Goal: Transaction & Acquisition: Obtain resource

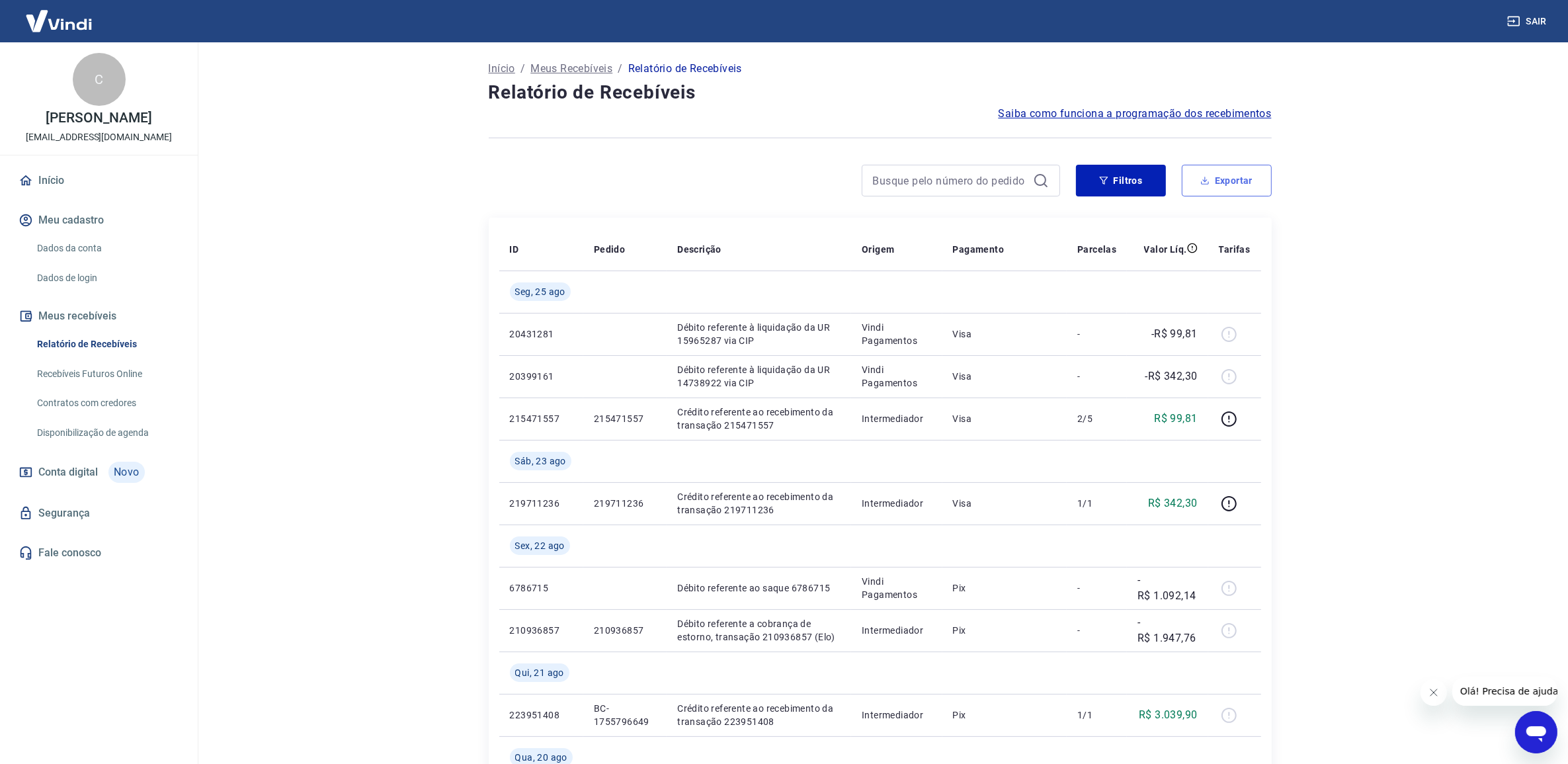
click at [1205, 193] on button "Exportar" at bounding box center [1227, 180] width 90 height 31
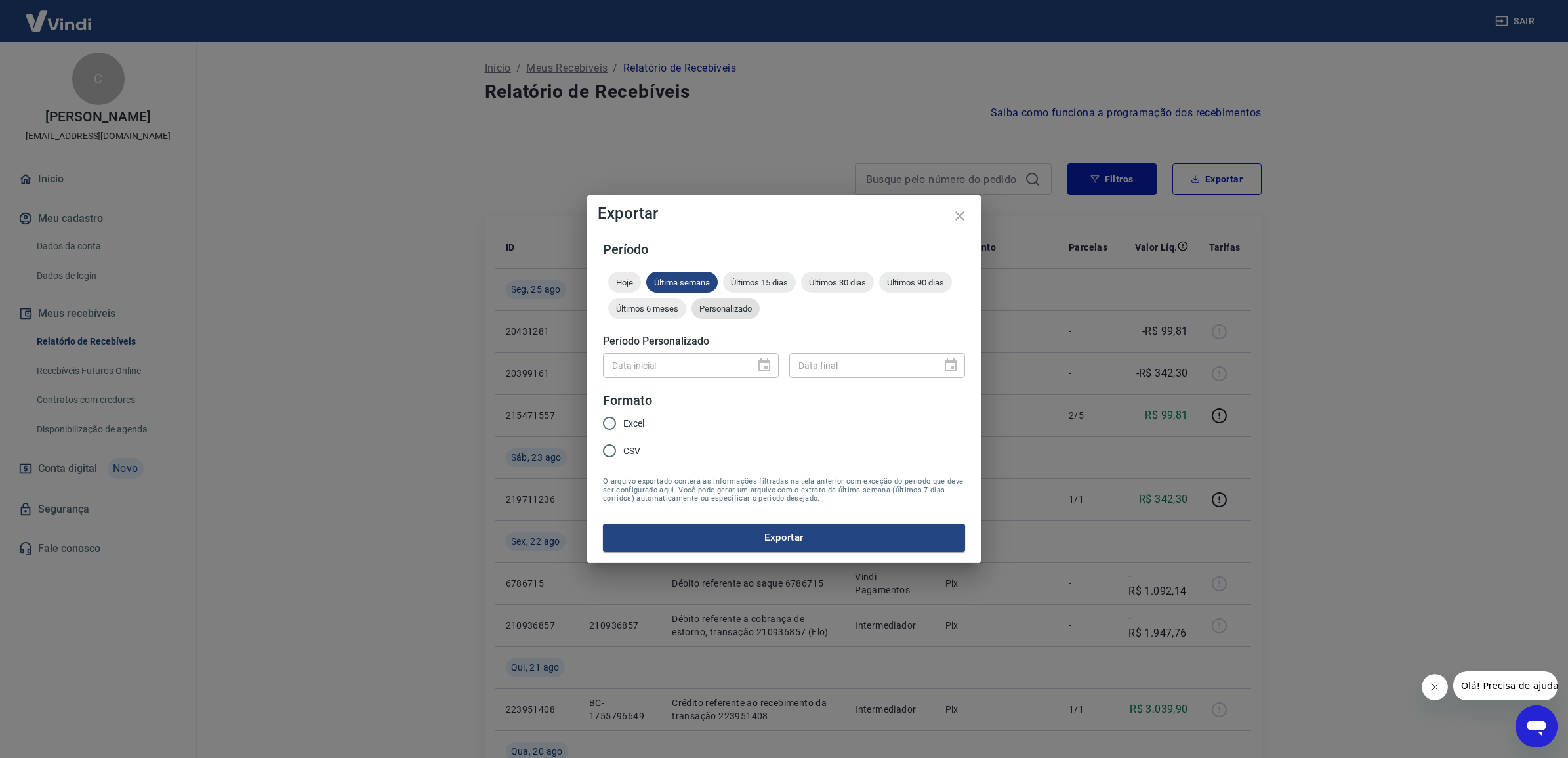
click at [726, 312] on span "Personalizado" at bounding box center [726, 308] width 68 height 10
click at [767, 365] on icon "Choose date" at bounding box center [765, 366] width 16 height 16
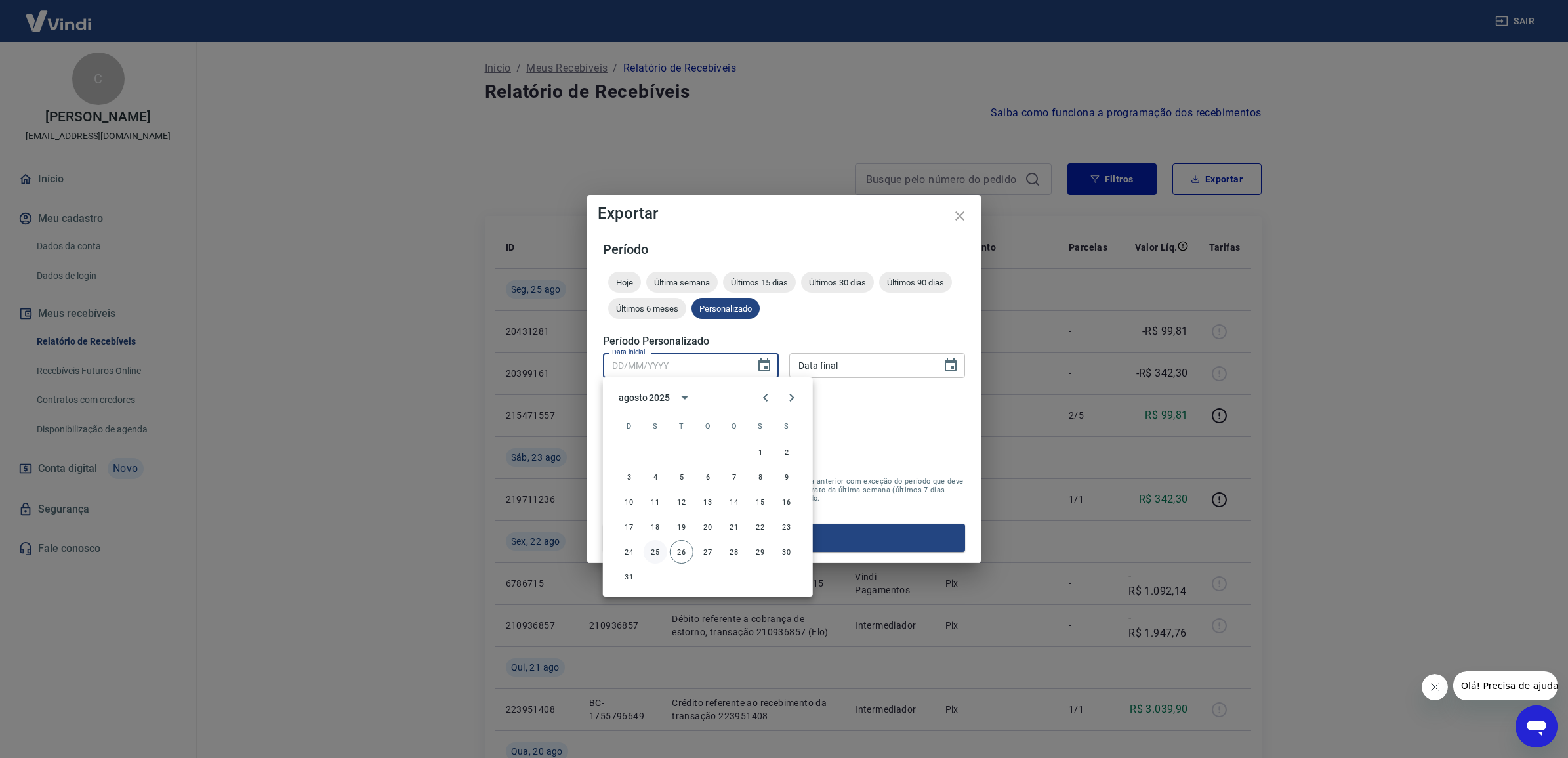
click at [655, 545] on button "25" at bounding box center [655, 552] width 23 height 23
type input "[DATE]"
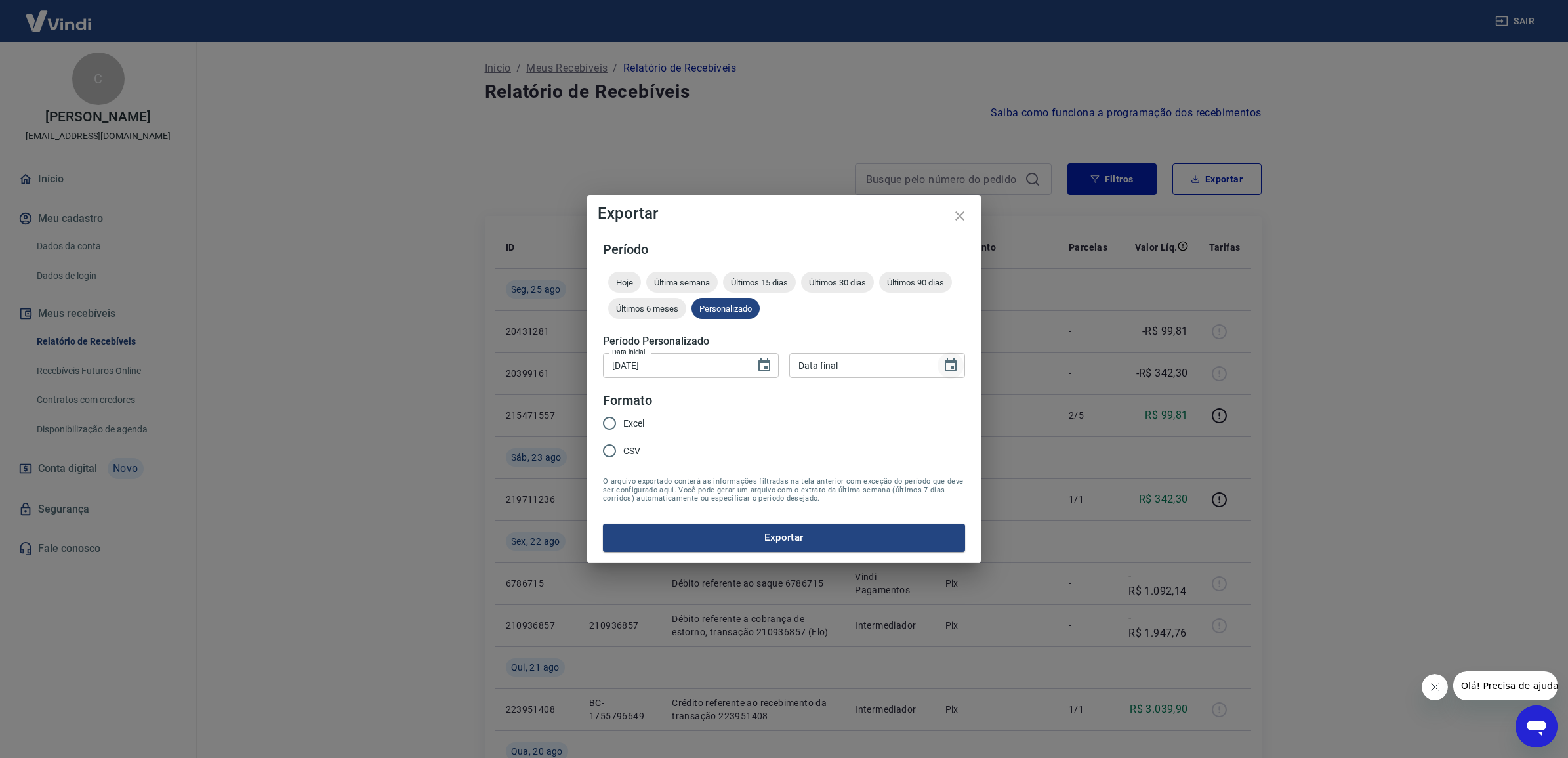
click at [945, 369] on icon "Choose date" at bounding box center [951, 366] width 16 height 16
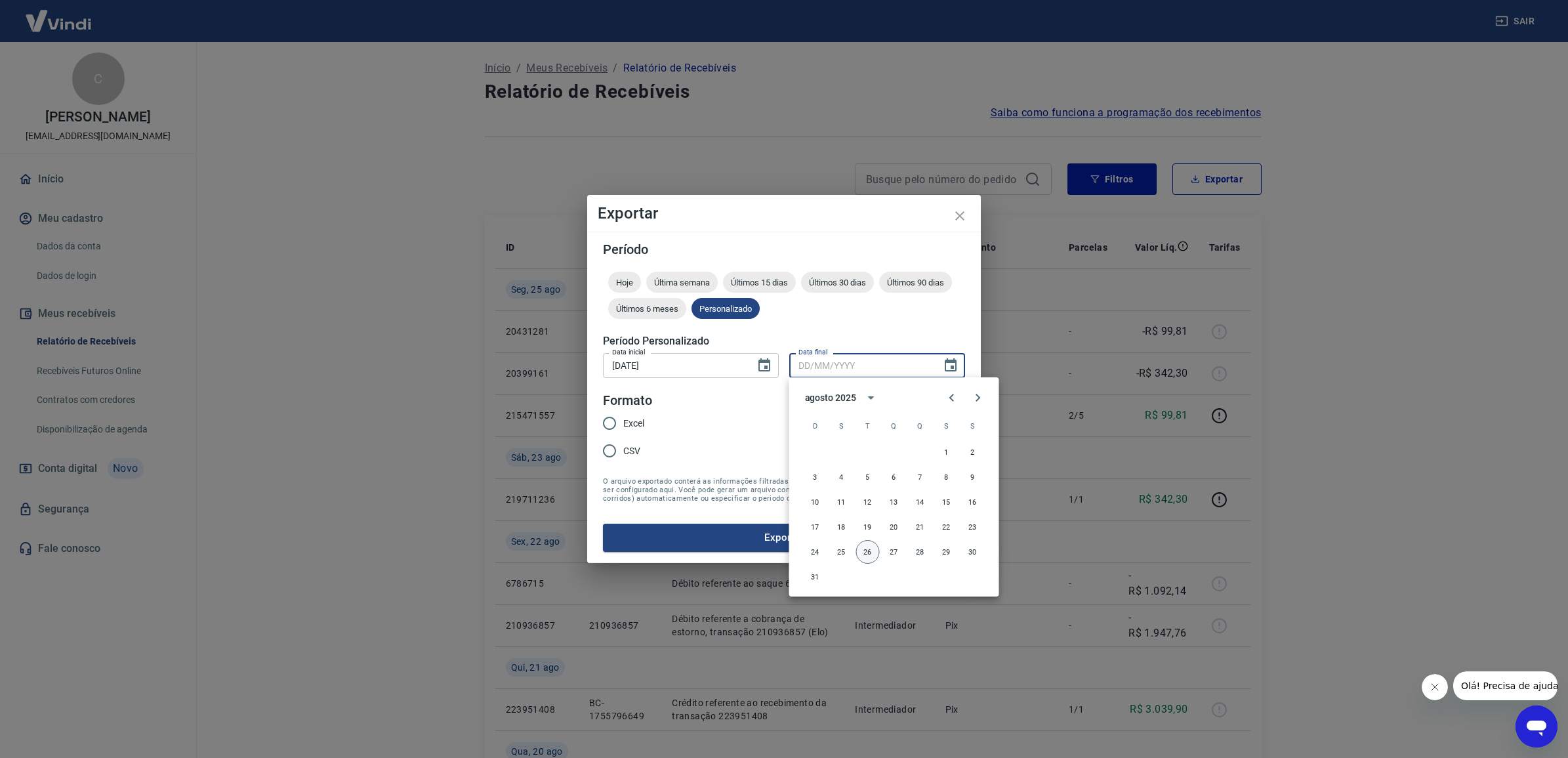
click at [860, 552] on button "26" at bounding box center [868, 552] width 23 height 23
type input "[DATE]"
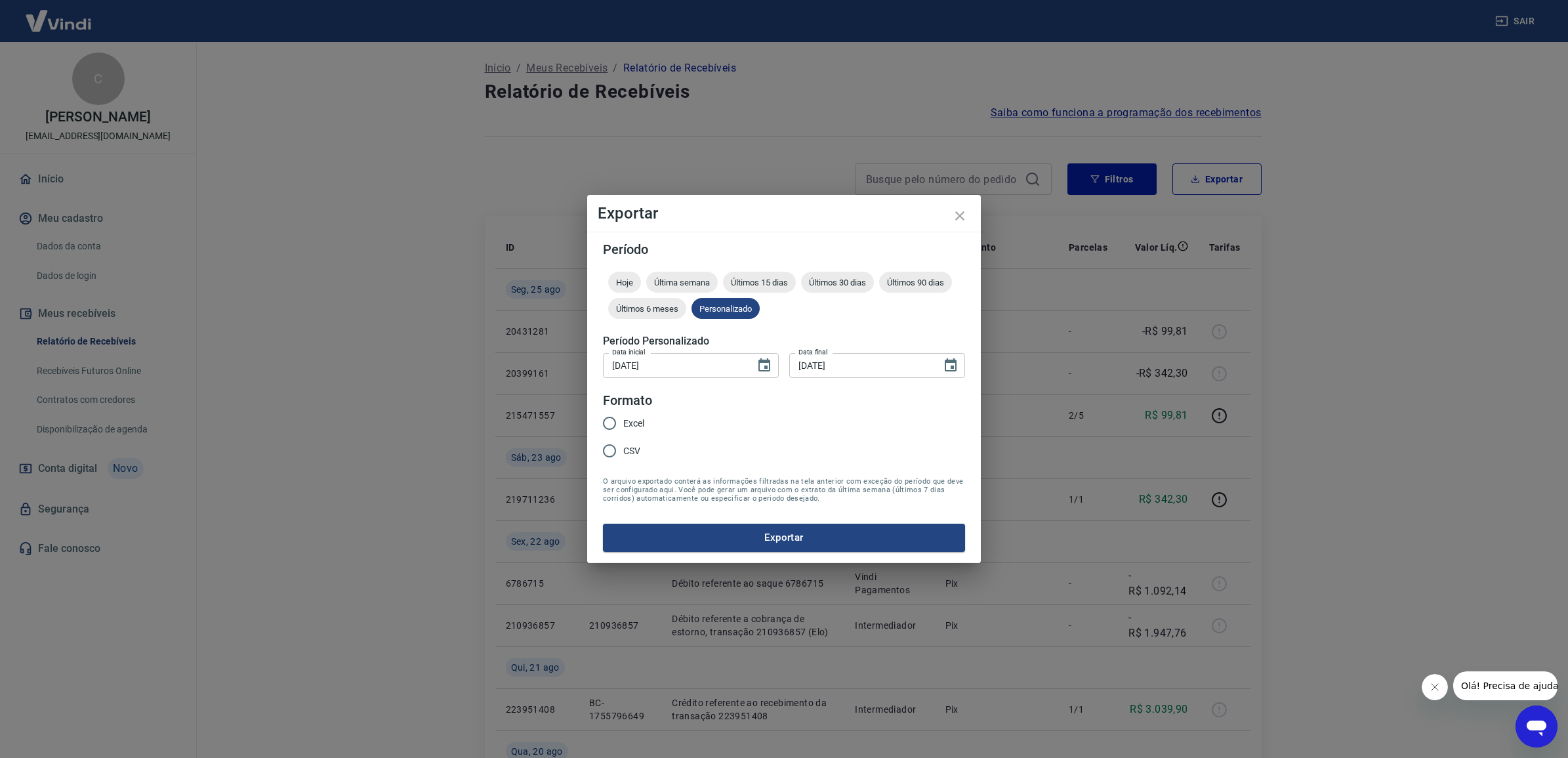
click at [628, 428] on span "Excel" at bounding box center [635, 423] width 21 height 13
click at [624, 428] on input "Excel" at bounding box center [610, 423] width 28 height 28
radio input "true"
click at [755, 540] on button "Exportar" at bounding box center [784, 537] width 362 height 28
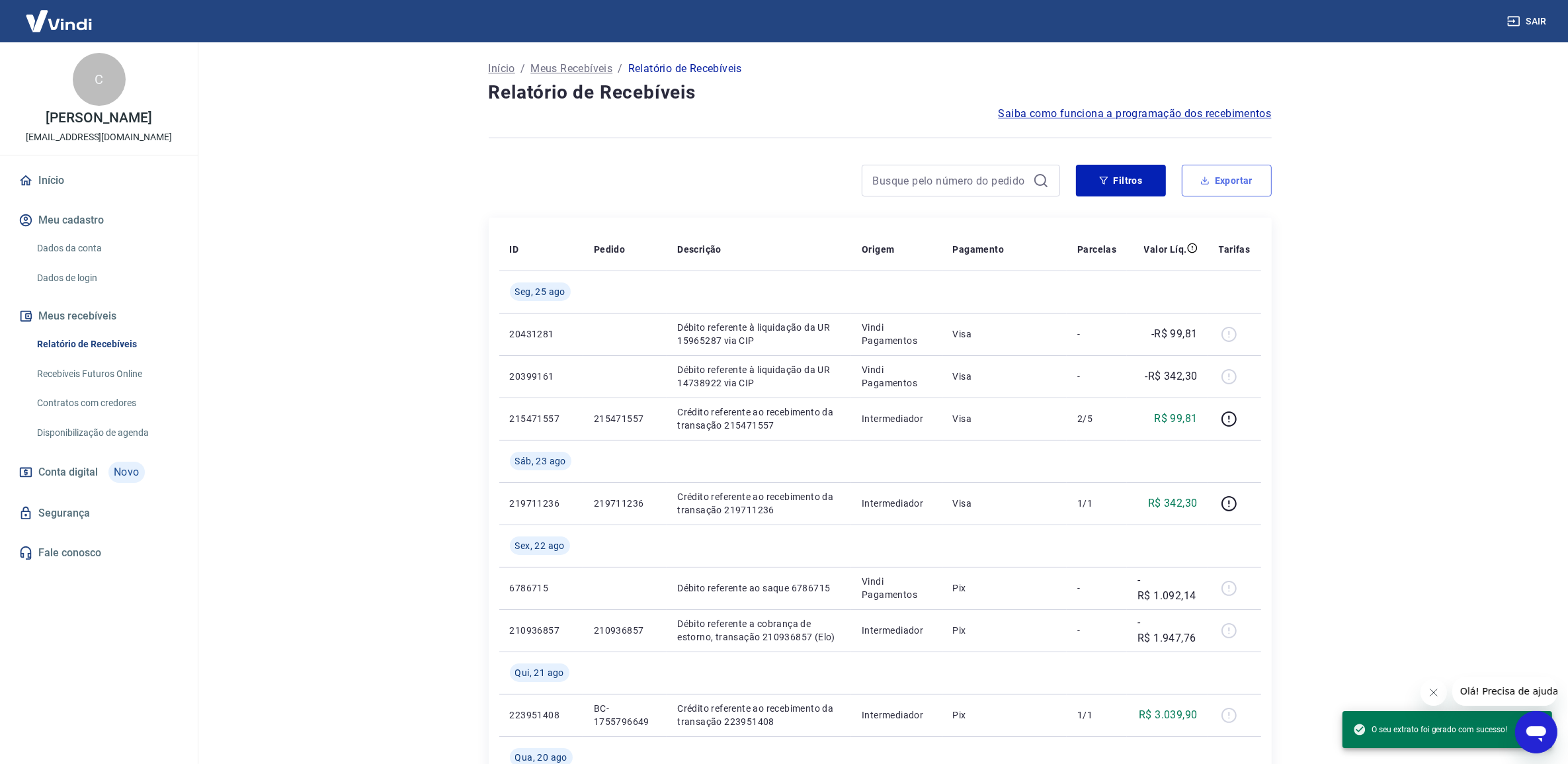
click at [1250, 174] on button "Exportar" at bounding box center [1227, 180] width 90 height 31
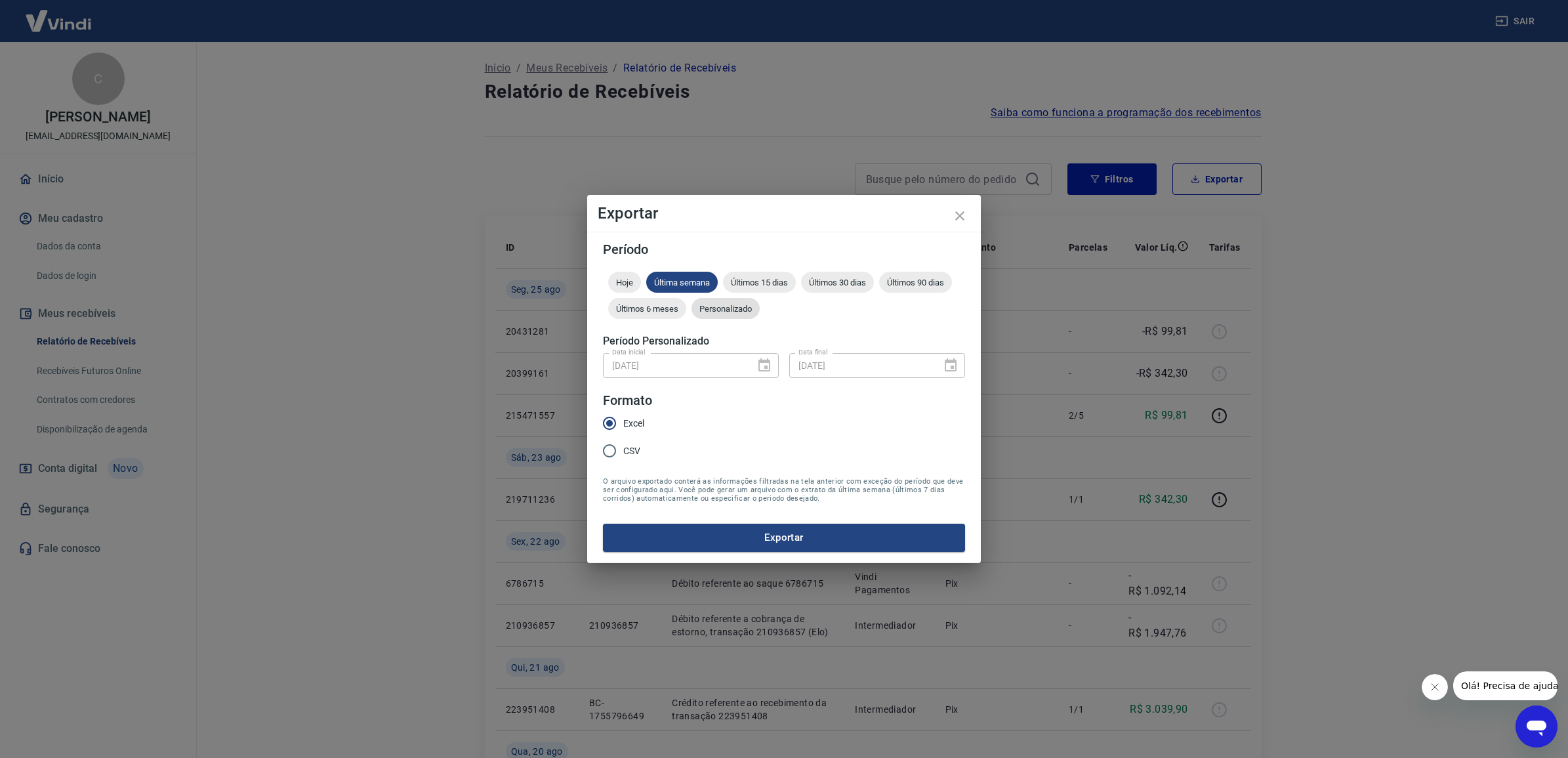
click at [742, 313] on div "Personalizado" at bounding box center [726, 309] width 68 height 21
click at [763, 371] on icon "Choose date, selected date is 25 de ago de 2025" at bounding box center [764, 364] width 12 height 13
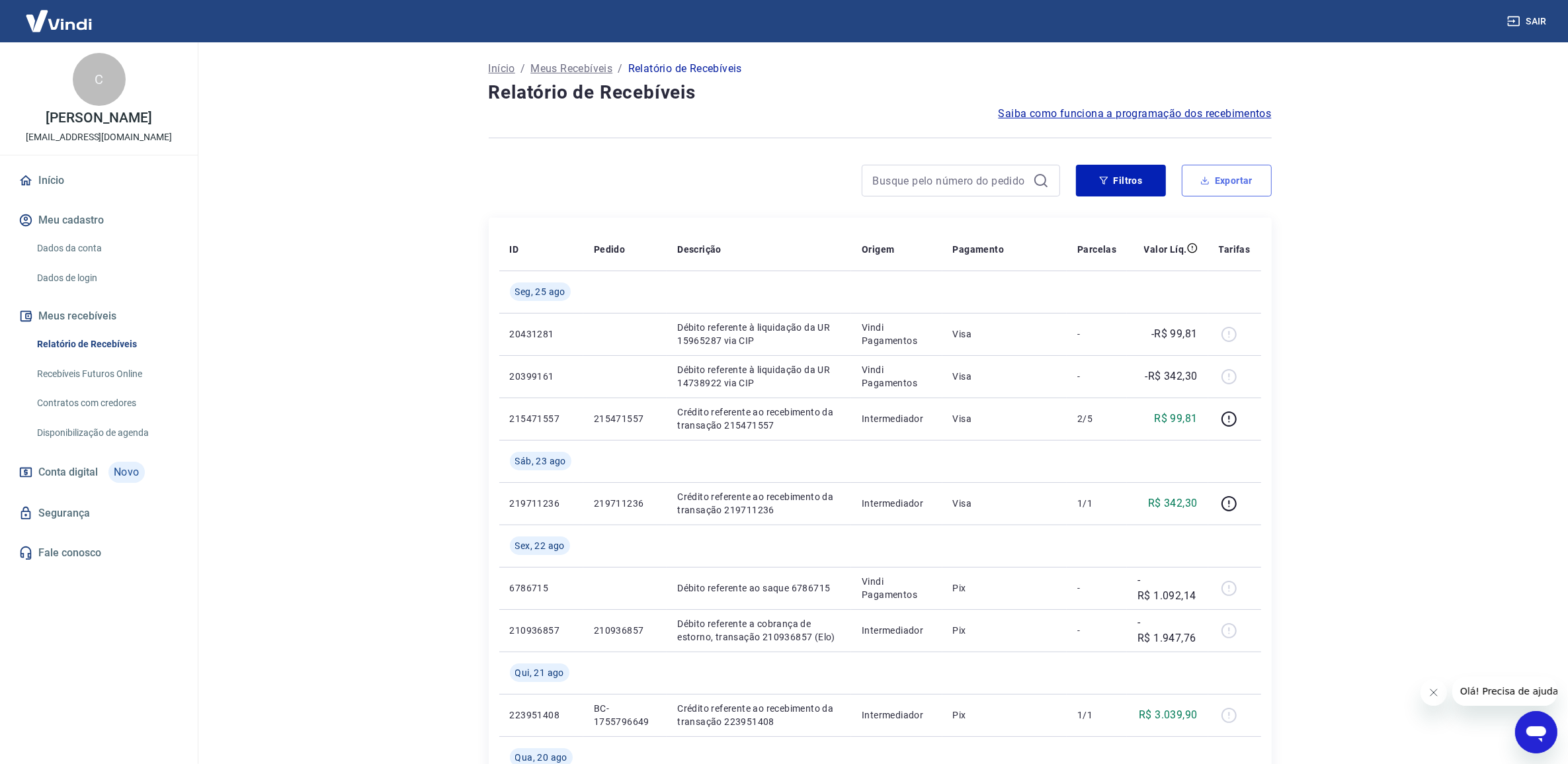
click at [1237, 185] on button "Exportar" at bounding box center [1227, 180] width 90 height 31
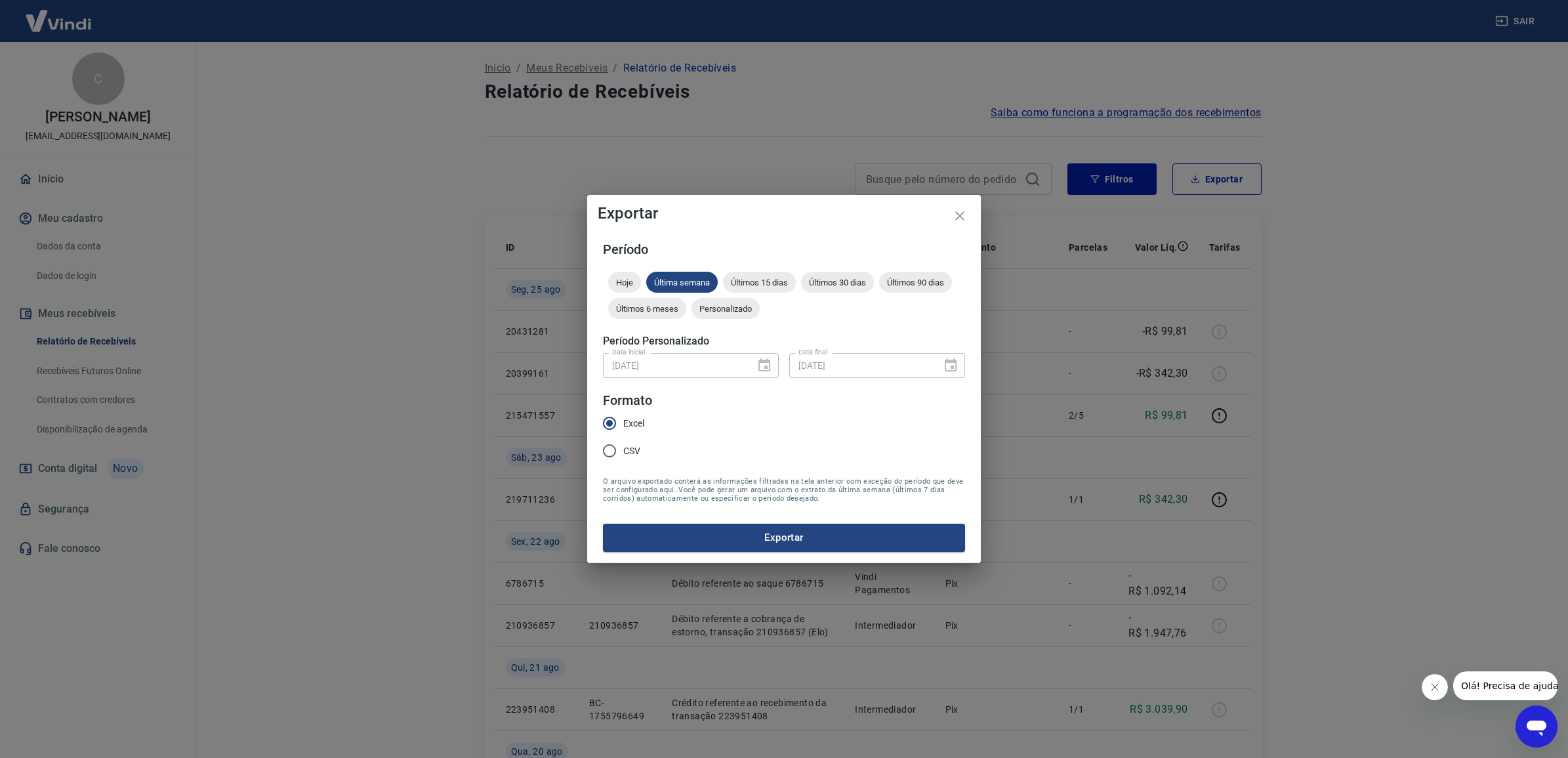
click at [759, 361] on div "[DATE] Data inicial" at bounding box center [691, 365] width 176 height 24
click at [767, 363] on div "[DATE] Data inicial" at bounding box center [691, 365] width 176 height 24
click at [757, 362] on div "[DATE] Data inicial" at bounding box center [691, 365] width 176 height 24
drag, startPoint x: 738, startPoint y: 307, endPoint x: 743, endPoint y: 354, distance: 47.3
click at [738, 309] on span "Personalizado" at bounding box center [726, 308] width 68 height 10
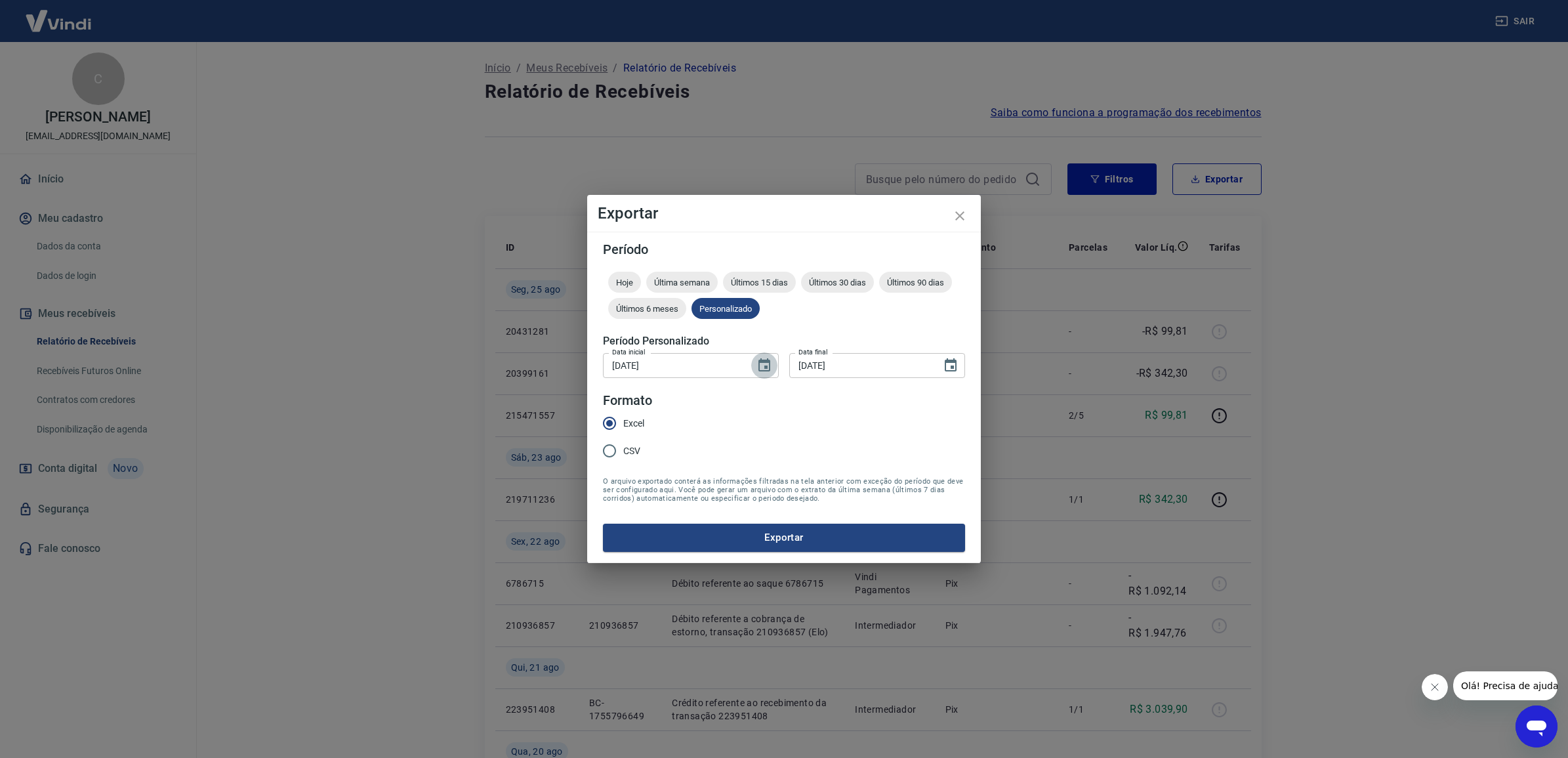
click at [759, 369] on icon "Choose date, selected date is 25 de ago de 2025" at bounding box center [765, 366] width 16 height 16
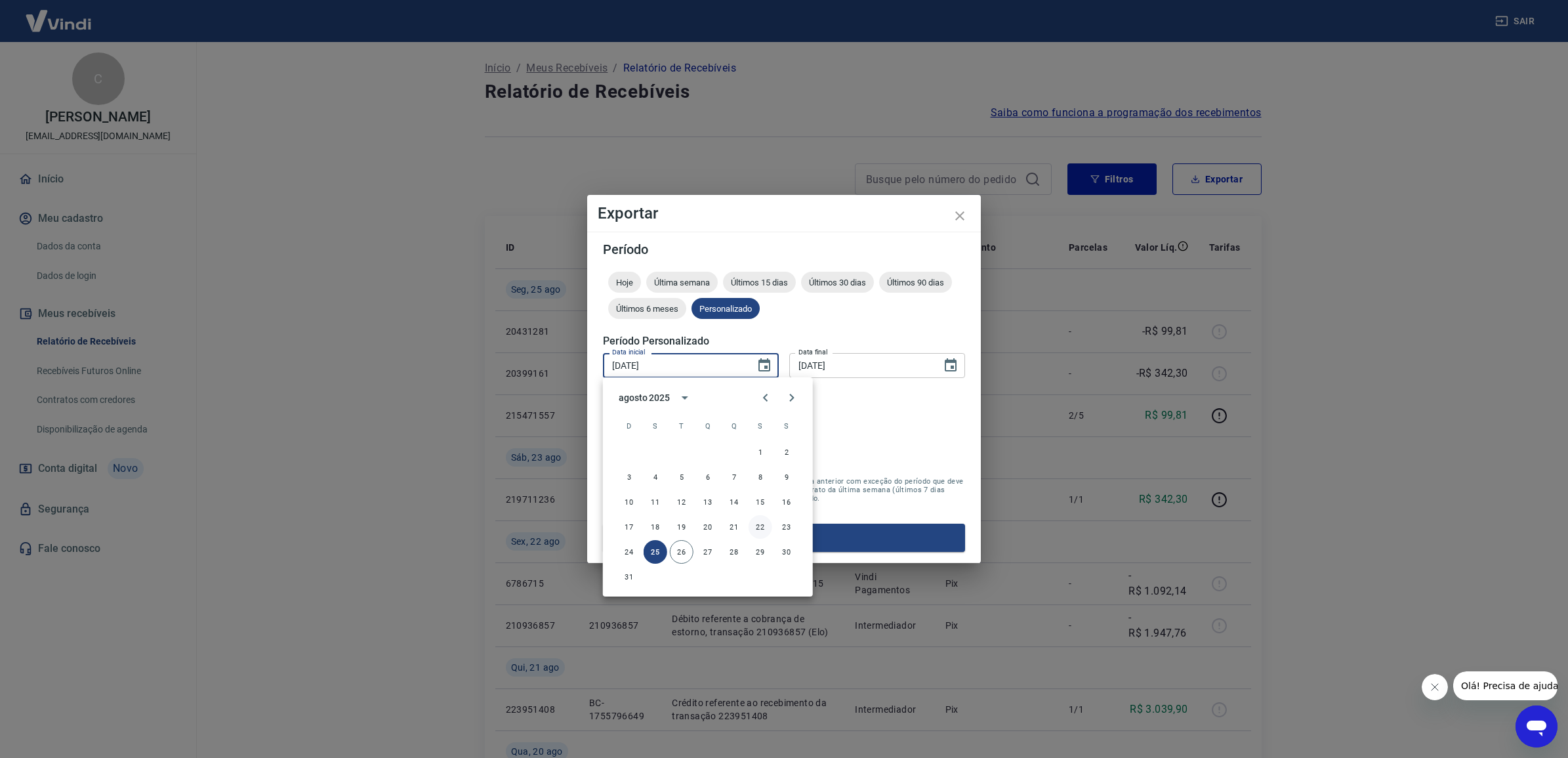
click at [759, 524] on button "22" at bounding box center [760, 527] width 23 height 23
type input "[DATE]"
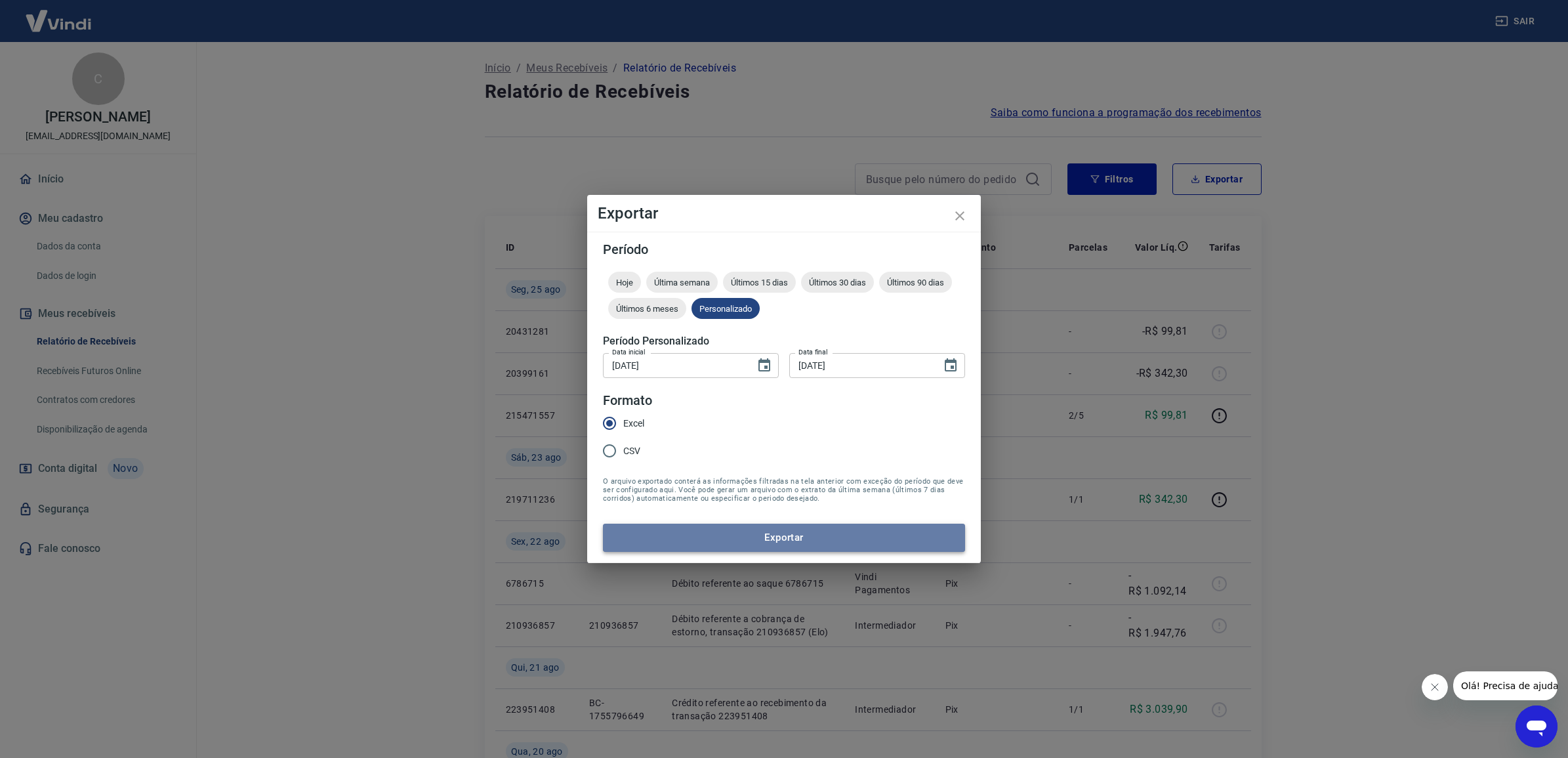
click at [718, 540] on button "Exportar" at bounding box center [784, 537] width 362 height 28
